Goal: Task Accomplishment & Management: Manage account settings

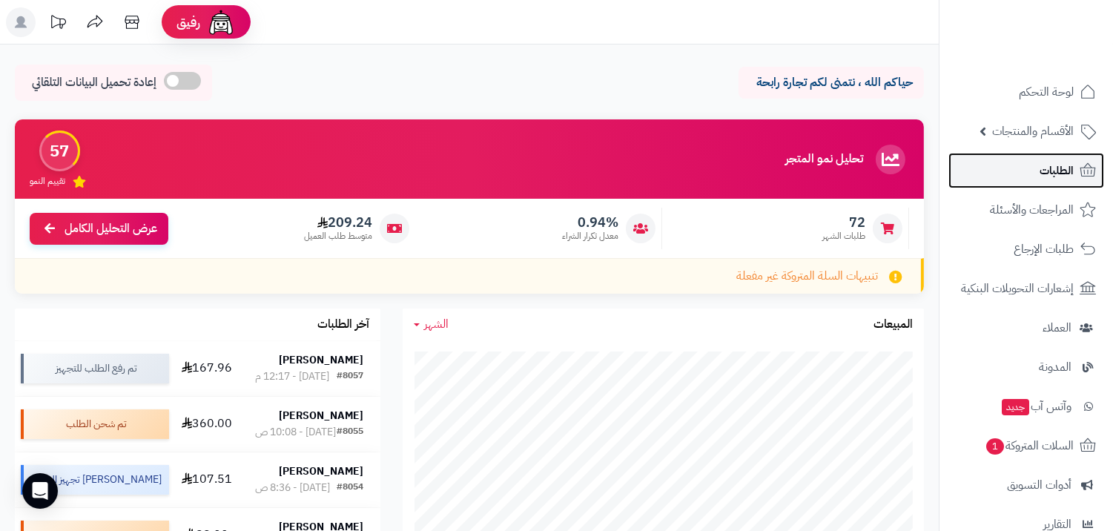
click at [1011, 165] on link "الطلبات" at bounding box center [1026, 171] width 156 height 36
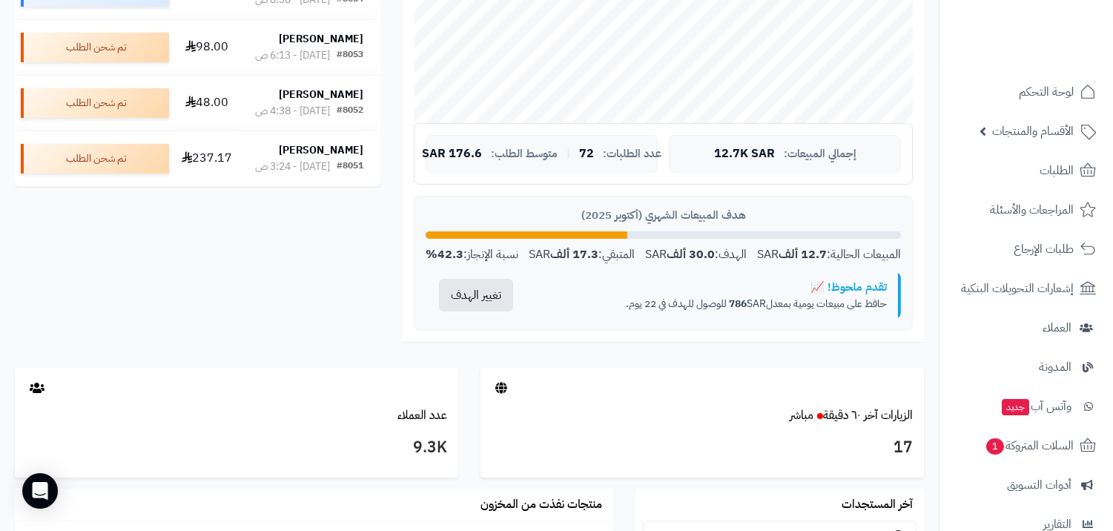
scroll to position [494, 0]
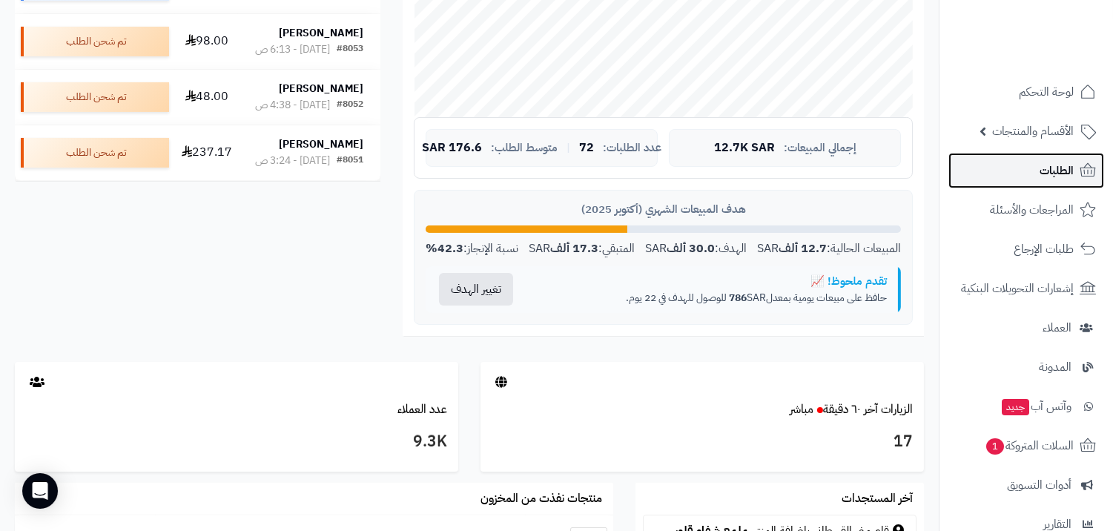
click at [1057, 171] on span "الطلبات" at bounding box center [1057, 170] width 34 height 21
